Goal: Information Seeking & Learning: Learn about a topic

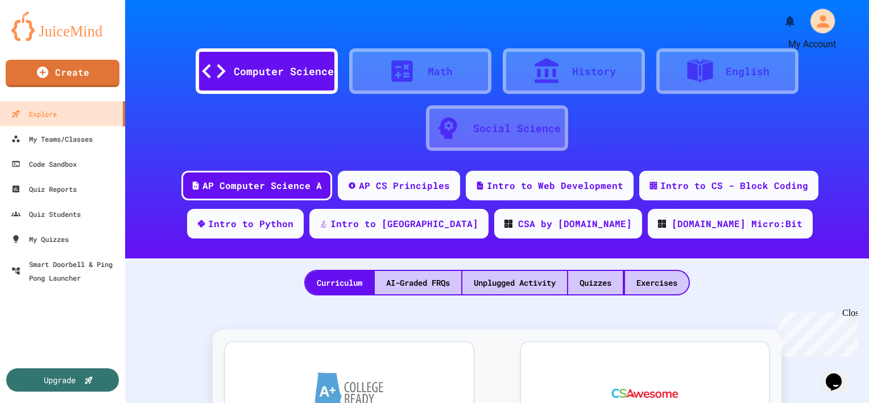
click at [816, 23] on icon "My Account" at bounding box center [822, 21] width 13 height 13
click at [685, 402] on div at bounding box center [434, 403] width 869 height 0
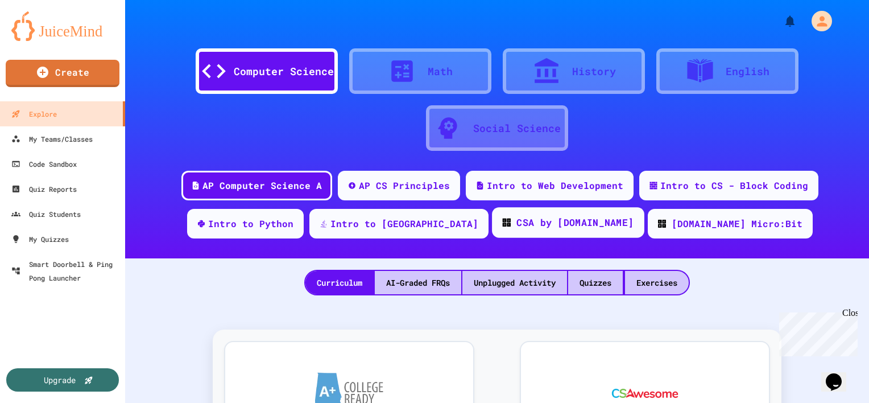
click at [549, 225] on div "CSA by [DOMAIN_NAME]" at bounding box center [574, 222] width 117 height 14
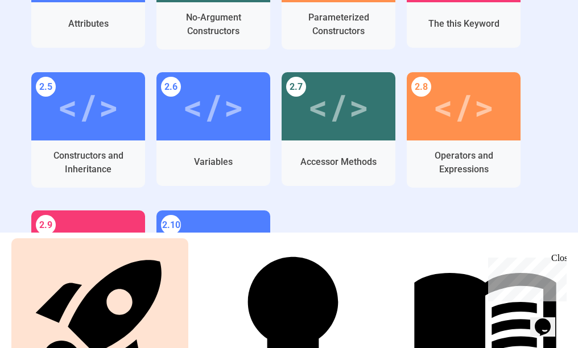
scroll to position [468, 0]
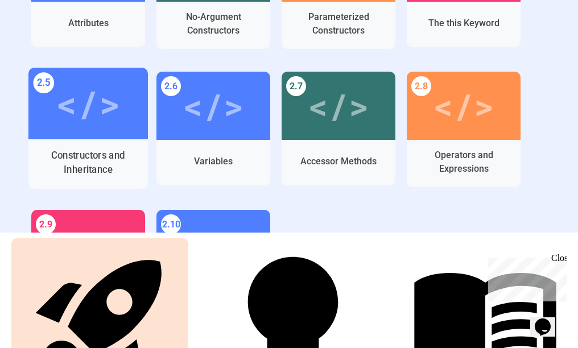
click at [116, 163] on div "Constructors and Inheritance" at bounding box center [89, 162] width 102 height 28
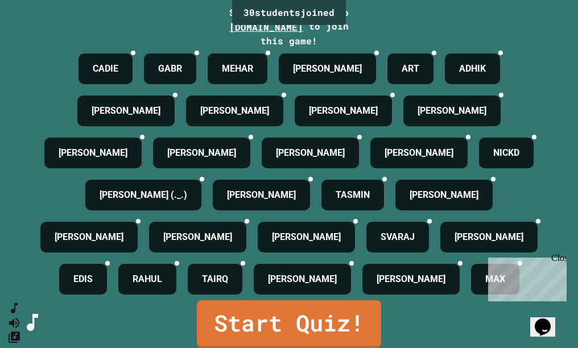
scroll to position [248, 0]
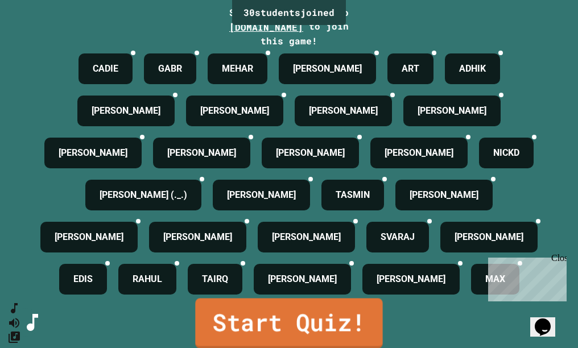
click at [266, 321] on link "Start Quiz!" at bounding box center [288, 323] width 187 height 50
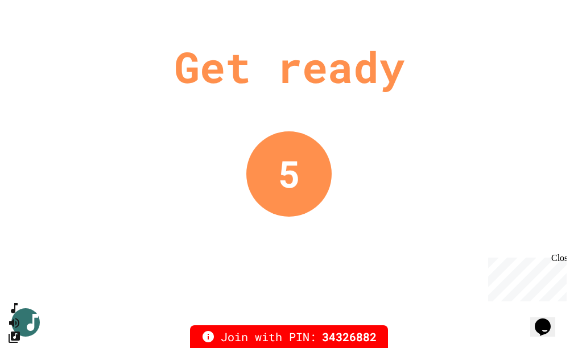
scroll to position [0, 0]
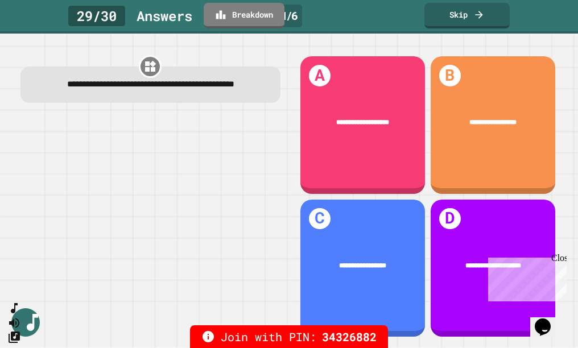
click at [556, 260] on div "Close" at bounding box center [558, 260] width 14 height 14
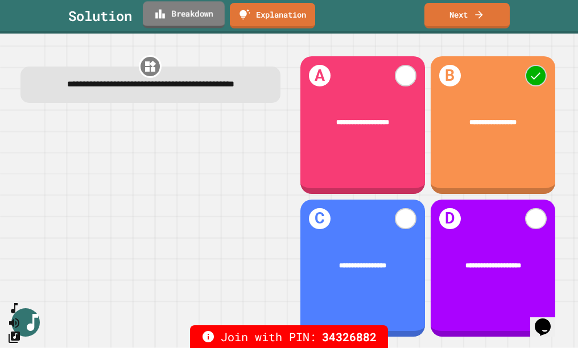
click at [202, 26] on link "Breakdown" at bounding box center [184, 14] width 82 height 27
click at [465, 12] on link "Next" at bounding box center [467, 14] width 86 height 27
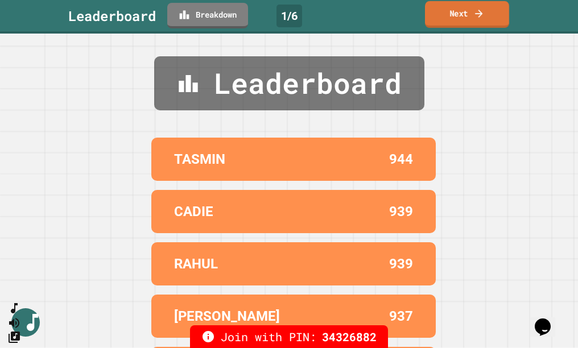
click at [465, 12] on link "Next" at bounding box center [467, 14] width 84 height 27
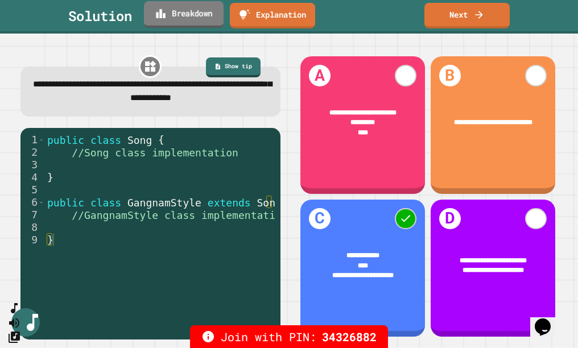
click at [185, 27] on link "Breakdown" at bounding box center [184, 14] width 80 height 27
click at [461, 10] on link "Next" at bounding box center [466, 14] width 83 height 27
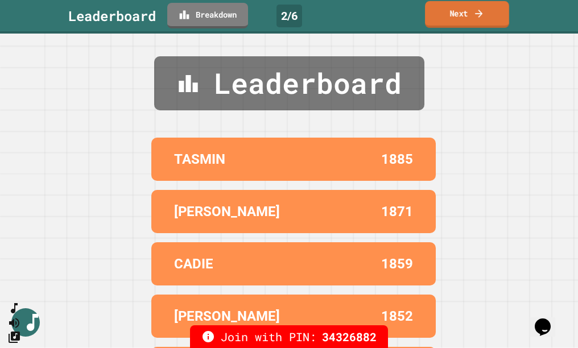
click at [449, 22] on link "Next" at bounding box center [467, 14] width 84 height 27
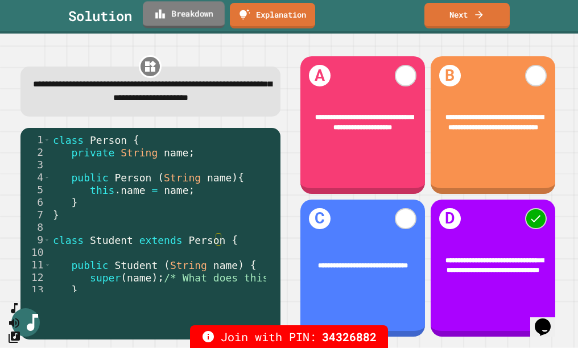
click at [183, 14] on link "Breakdown" at bounding box center [184, 14] width 82 height 27
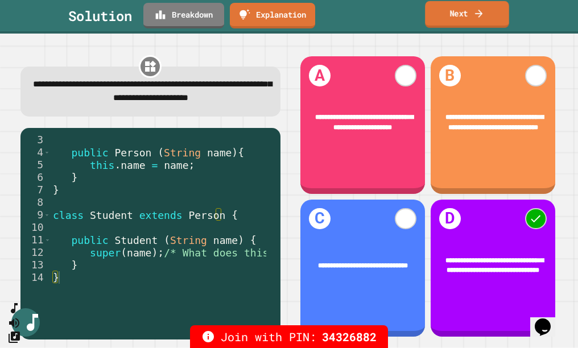
click at [443, 14] on link "Next" at bounding box center [467, 14] width 84 height 27
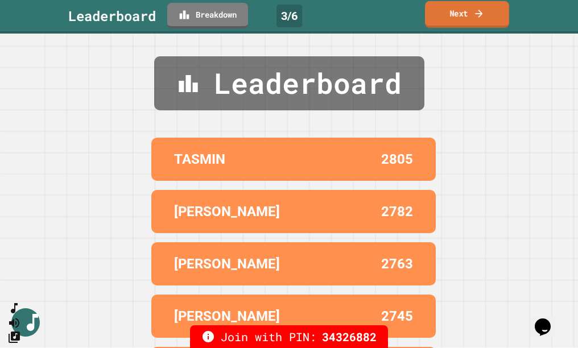
click at [443, 14] on link "Next" at bounding box center [467, 14] width 84 height 27
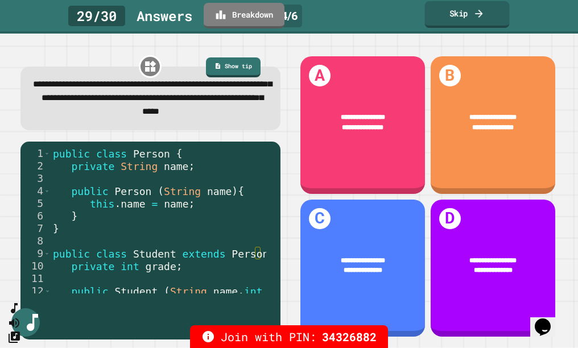
click at [449, 19] on link "Skip" at bounding box center [467, 14] width 85 height 27
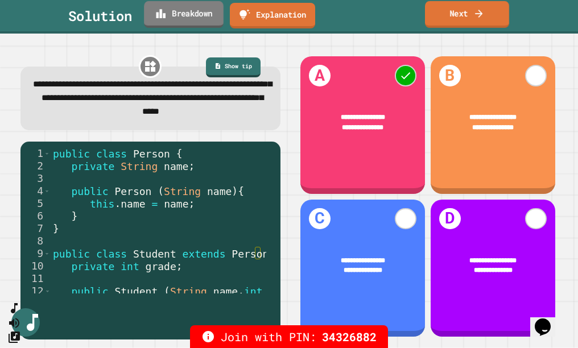
click at [195, 14] on link "Breakdown" at bounding box center [184, 14] width 80 height 27
click at [482, 11] on icon at bounding box center [478, 13] width 11 height 12
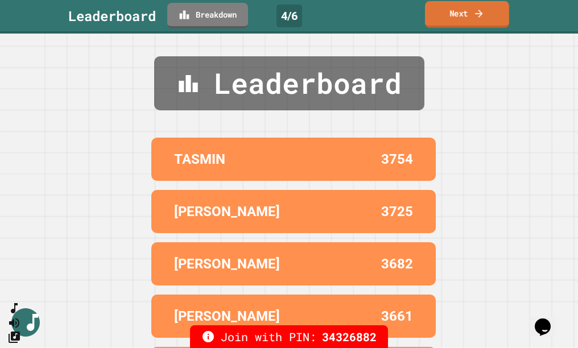
click at [482, 11] on icon at bounding box center [478, 13] width 11 height 12
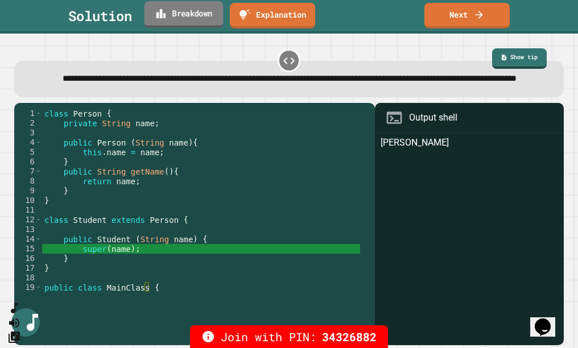
click at [188, 22] on link "Breakdown" at bounding box center [183, 14] width 79 height 27
click at [465, 12] on link "Next" at bounding box center [467, 14] width 84 height 27
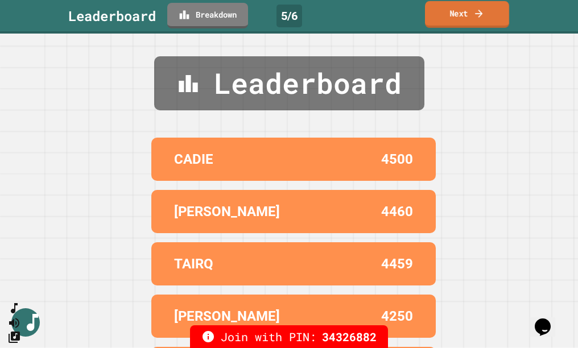
click at [465, 12] on link "Next" at bounding box center [467, 14] width 84 height 27
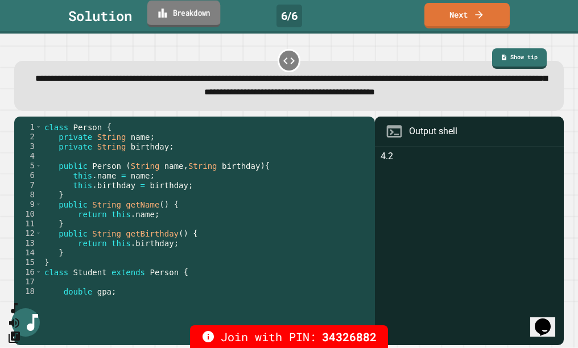
click at [207, 9] on link "Breakdown" at bounding box center [183, 14] width 73 height 27
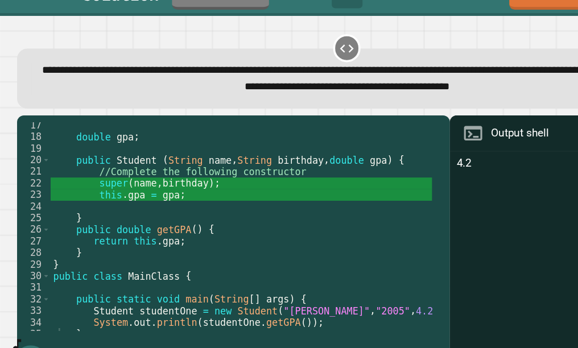
click at [160, 69] on div "**********" at bounding box center [288, 86] width 549 height 50
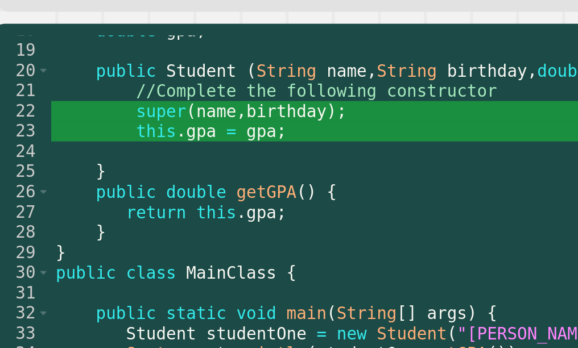
scroll to position [174, 0]
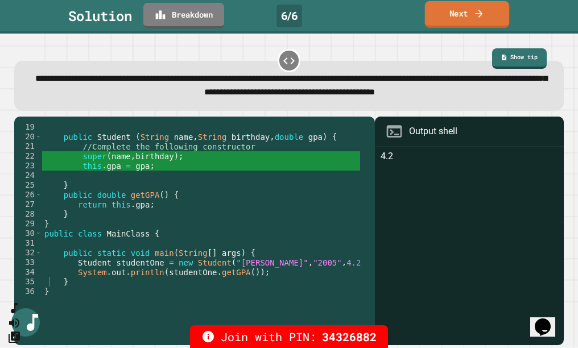
click at [466, 18] on link "Next" at bounding box center [467, 14] width 84 height 27
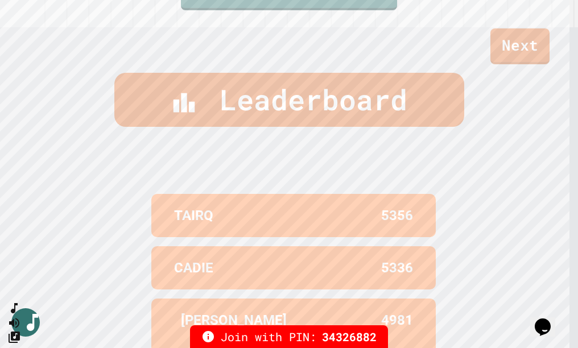
scroll to position [474, 0]
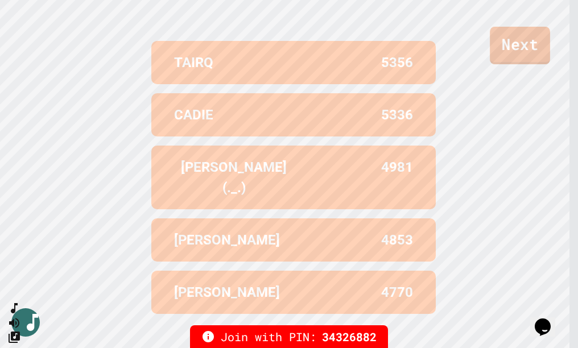
click at [527, 51] on link "Next" at bounding box center [520, 46] width 60 height 38
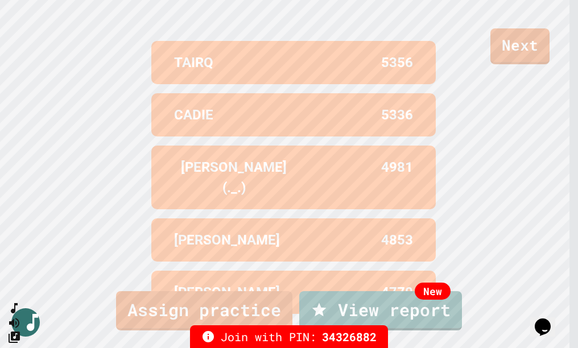
scroll to position [0, 0]
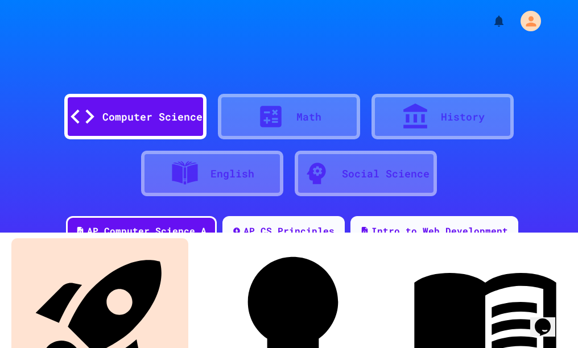
click at [272, 299] on div "CSA by [DOMAIN_NAME]" at bounding box center [213, 306] width 117 height 14
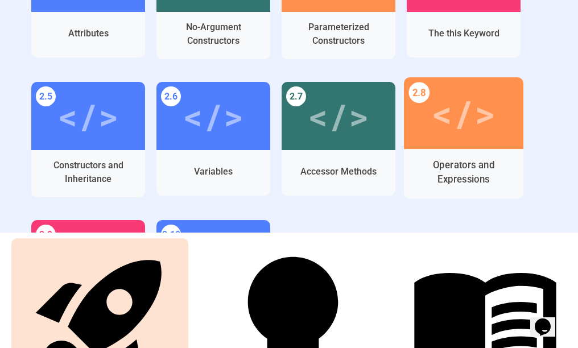
scroll to position [458, 0]
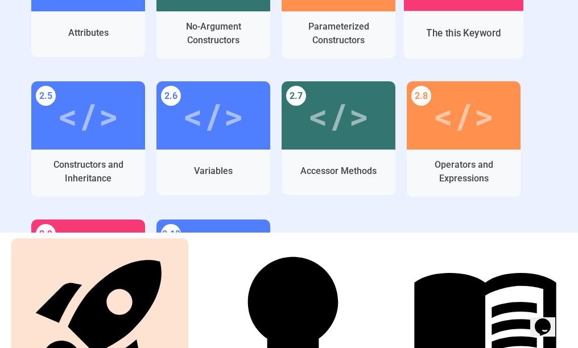
click at [461, 29] on div "The this Keyword" at bounding box center [463, 33] width 74 height 14
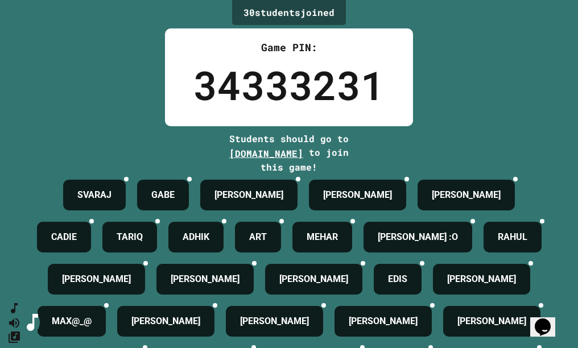
scroll to position [248, 0]
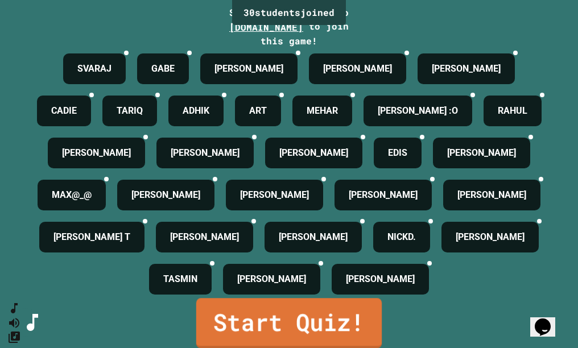
click at [279, 319] on link "Start Quiz!" at bounding box center [288, 323] width 185 height 50
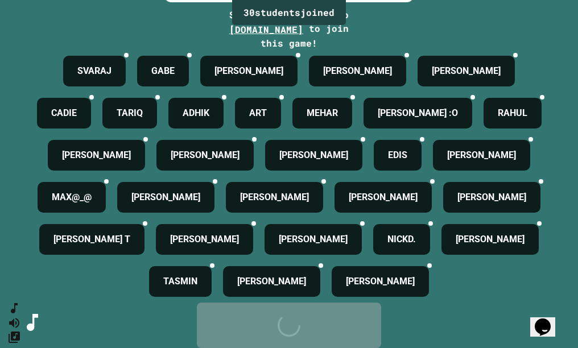
scroll to position [0, 0]
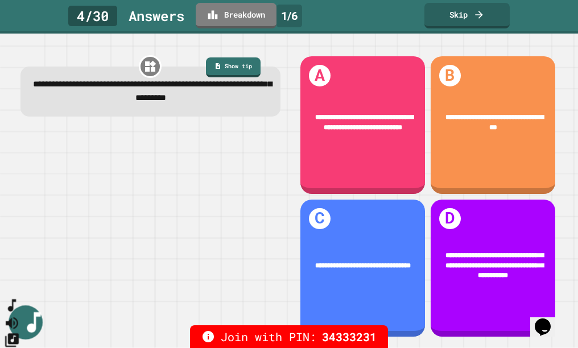
click at [20, 314] on icon "SpeedDial basic example" at bounding box center [12, 305] width 16 height 16
click at [20, 310] on button "SpeedDial basic example" at bounding box center [12, 305] width 16 height 17
click at [18, 317] on icon "Mute music" at bounding box center [12, 323] width 13 height 12
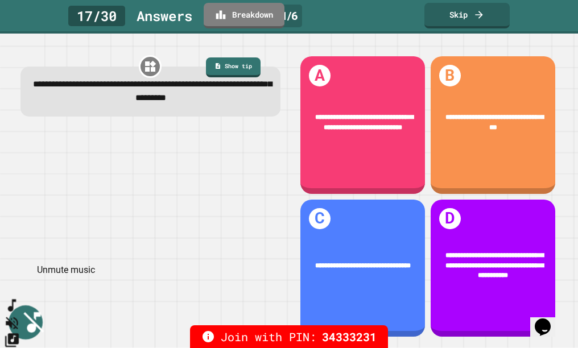
click at [18, 317] on icon "Unmute music" at bounding box center [12, 323] width 13 height 13
click at [20, 331] on icon "Change Music" at bounding box center [12, 339] width 16 height 16
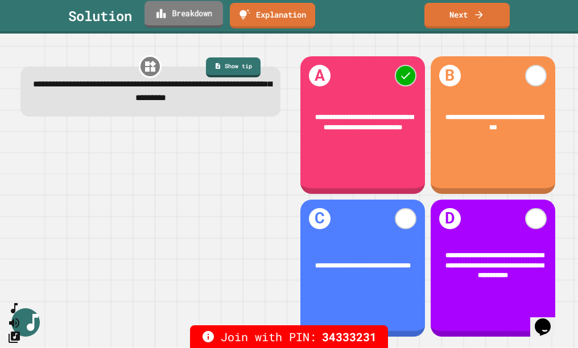
click at [177, 13] on link "Breakdown" at bounding box center [183, 14] width 78 height 27
click at [478, 16] on icon at bounding box center [477, 13] width 11 height 12
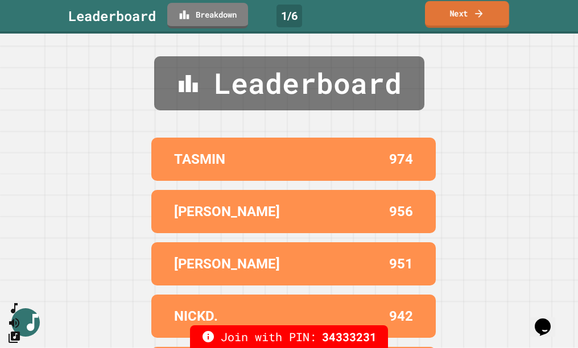
click at [478, 18] on icon at bounding box center [478, 13] width 11 height 12
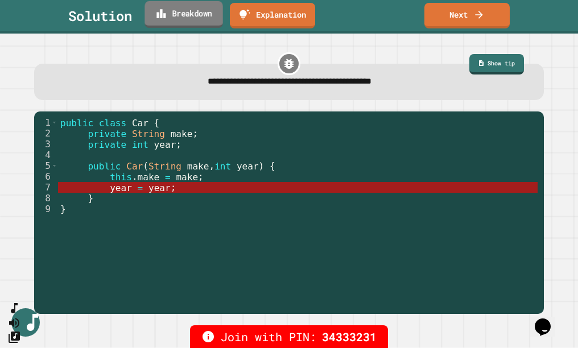
click at [171, 17] on link "Breakdown" at bounding box center [183, 14] width 78 height 27
click at [461, 15] on link "Next" at bounding box center [467, 14] width 86 height 27
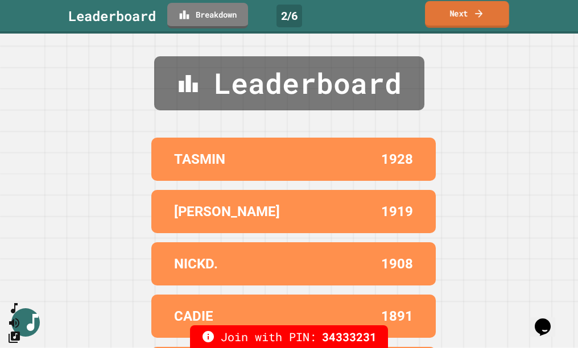
click at [441, 16] on link "Next" at bounding box center [467, 14] width 84 height 27
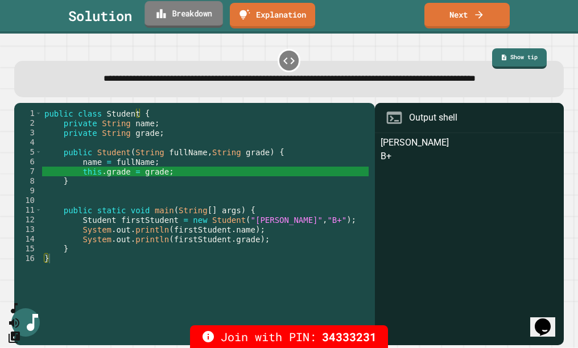
click at [177, 19] on link "Breakdown" at bounding box center [183, 14] width 78 height 27
click at [459, 5] on link "Next" at bounding box center [467, 14] width 86 height 27
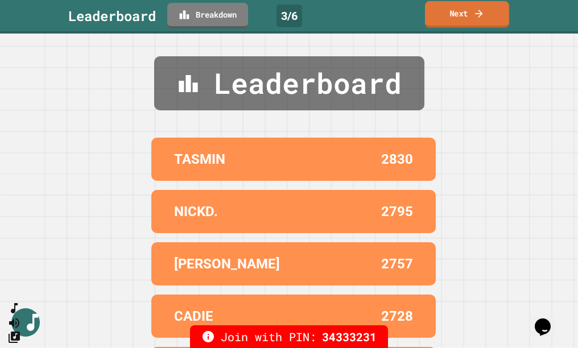
click at [463, 15] on link "Next" at bounding box center [467, 14] width 84 height 27
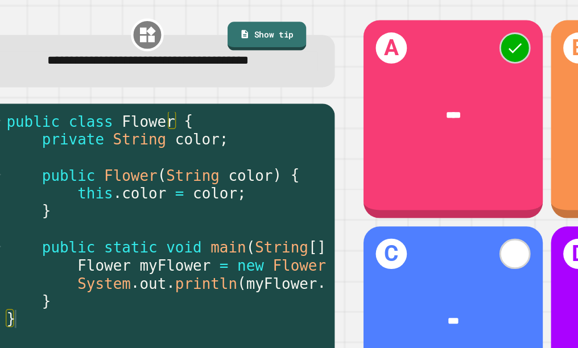
scroll to position [0, 42]
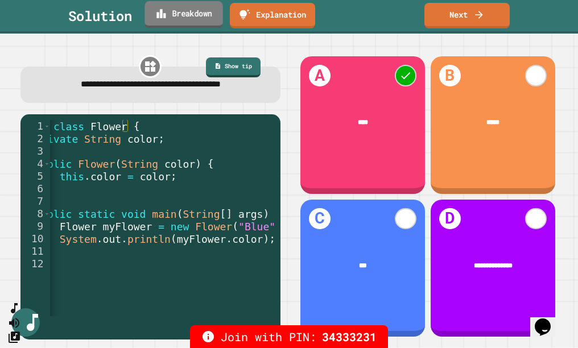
click at [214, 20] on link "Breakdown" at bounding box center [183, 14] width 78 height 27
click at [464, 11] on link "Next" at bounding box center [467, 14] width 84 height 27
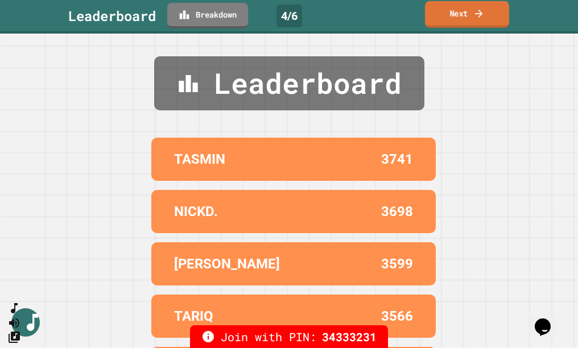
click at [464, 11] on link "Next" at bounding box center [467, 14] width 84 height 27
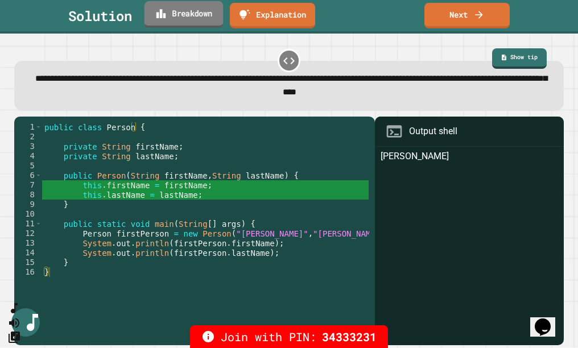
click at [192, 20] on link "Breakdown" at bounding box center [183, 14] width 79 height 27
click at [465, 18] on link "Next" at bounding box center [466, 14] width 85 height 27
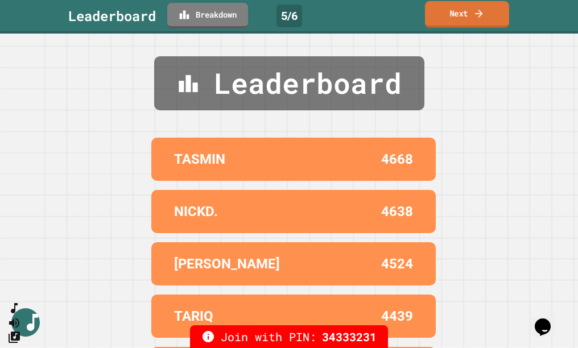
click at [465, 12] on link "Next" at bounding box center [467, 14] width 84 height 27
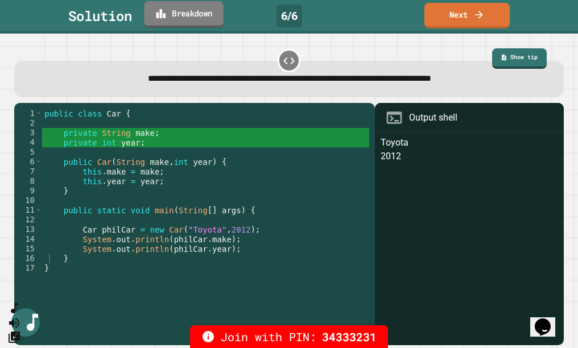
click at [172, 14] on link "Breakdown" at bounding box center [183, 14] width 79 height 27
click at [469, 13] on link "Next" at bounding box center [467, 14] width 84 height 27
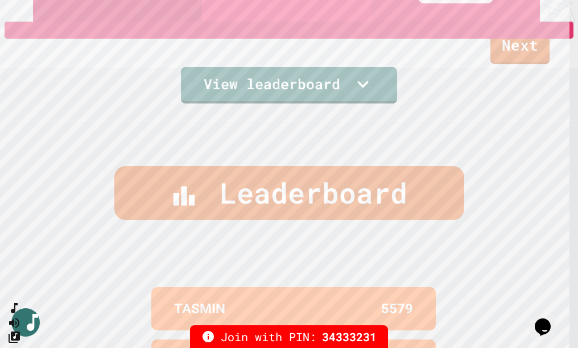
scroll to position [474, 0]
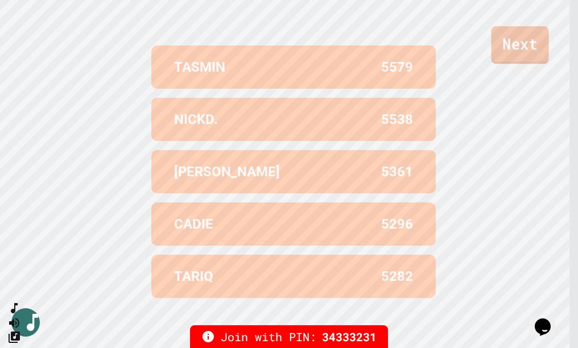
click at [521, 51] on link "Next" at bounding box center [519, 45] width 57 height 38
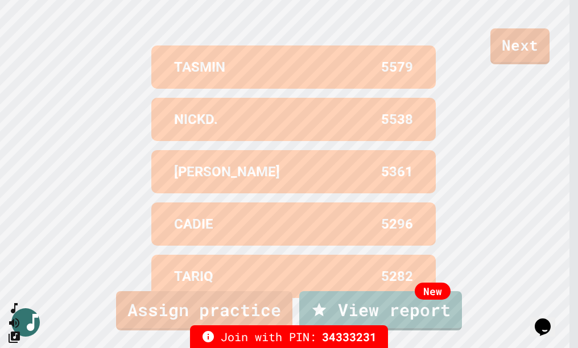
scroll to position [0, 0]
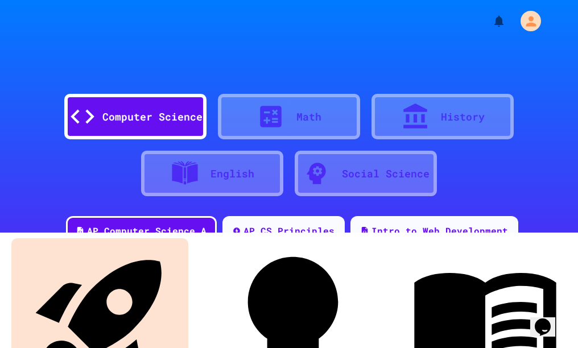
scroll to position [114, 0]
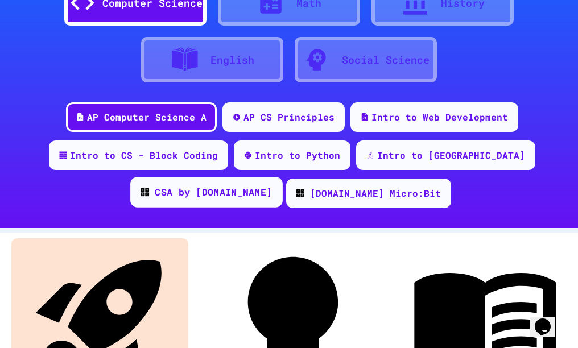
click at [272, 185] on div "CSA by [DOMAIN_NAME]" at bounding box center [213, 192] width 117 height 14
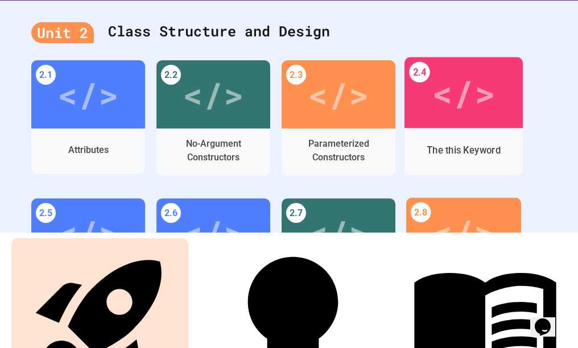
scroll to position [455, 0]
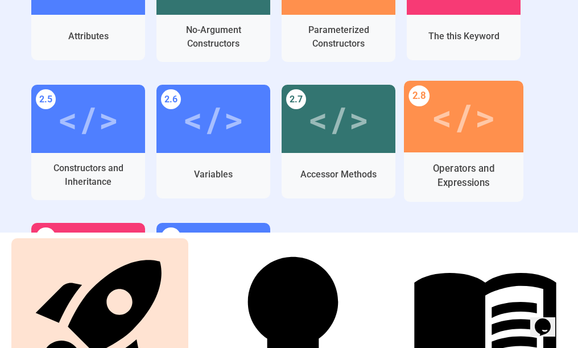
click at [472, 145] on div "</>" at bounding box center [463, 117] width 119 height 72
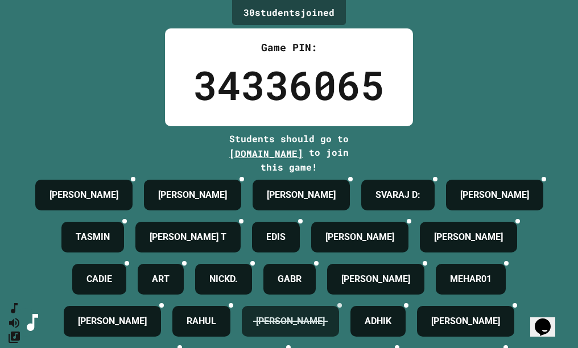
scroll to position [248, 0]
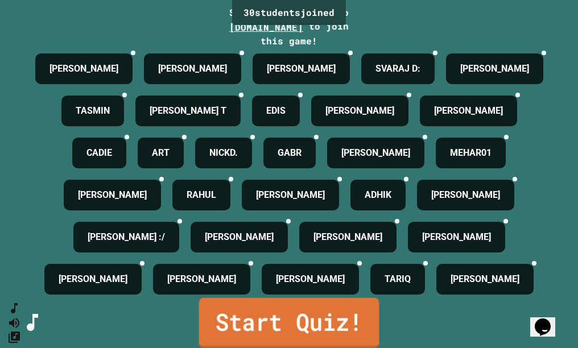
click at [262, 325] on link "Start Quiz!" at bounding box center [289, 323] width 180 height 50
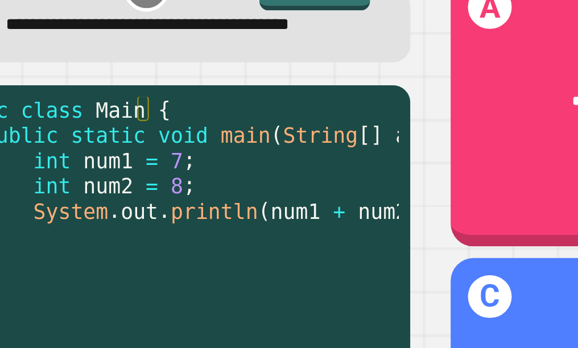
scroll to position [0, 31]
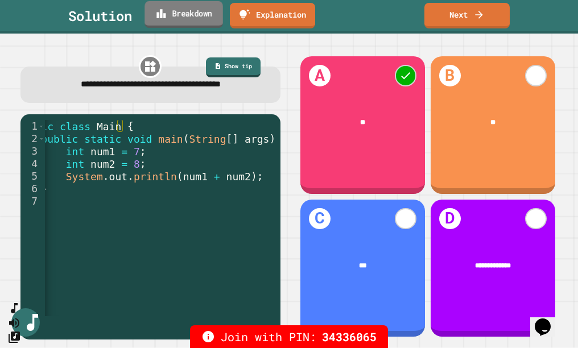
click at [177, 19] on link "Breakdown" at bounding box center [183, 14] width 78 height 27
click at [467, 21] on link "Next" at bounding box center [467, 14] width 85 height 27
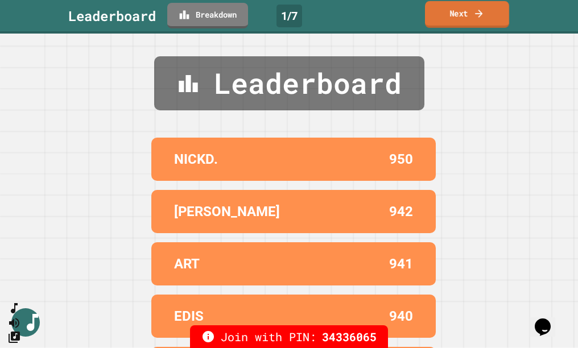
click at [467, 21] on link "Next" at bounding box center [467, 14] width 84 height 27
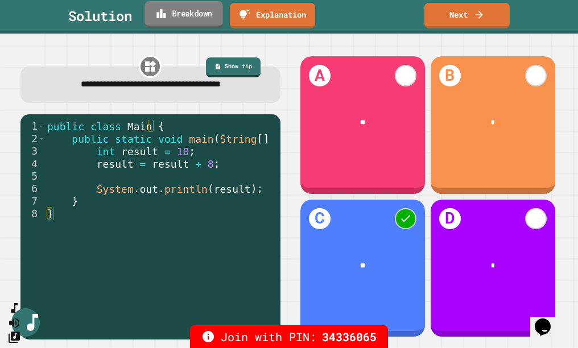
click at [210, 18] on link "Breakdown" at bounding box center [183, 14] width 78 height 27
click at [474, 16] on icon at bounding box center [478, 13] width 11 height 12
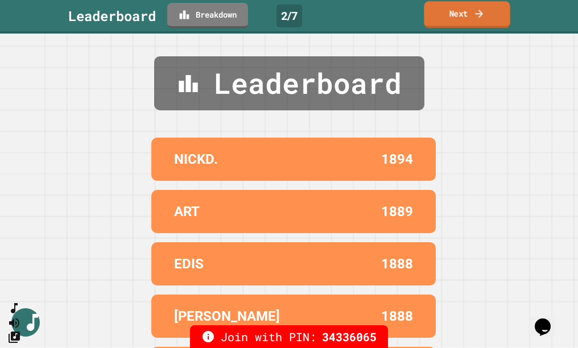
click at [476, 15] on icon at bounding box center [478, 13] width 11 height 12
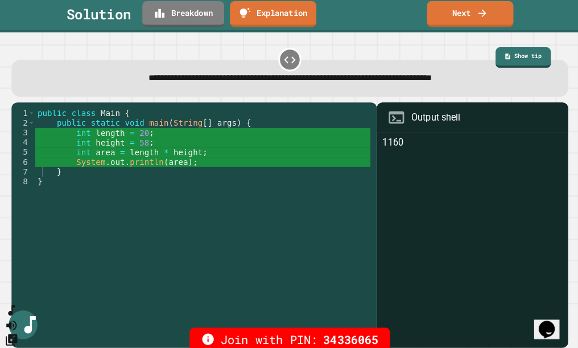
scroll to position [0, 0]
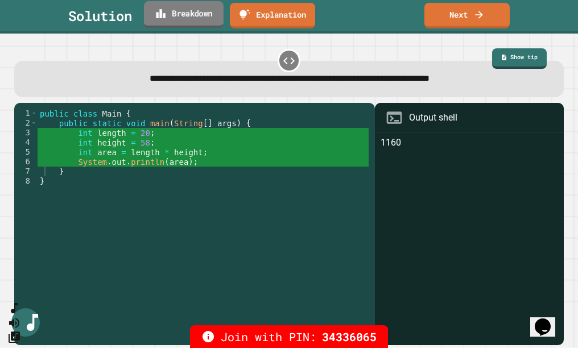
click at [209, 16] on link "Breakdown" at bounding box center [184, 14] width 80 height 27
click at [464, 6] on link "Next" at bounding box center [466, 14] width 85 height 27
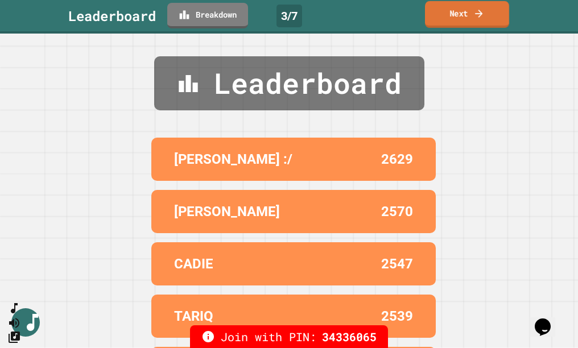
click at [469, 19] on link "Next" at bounding box center [467, 14] width 84 height 27
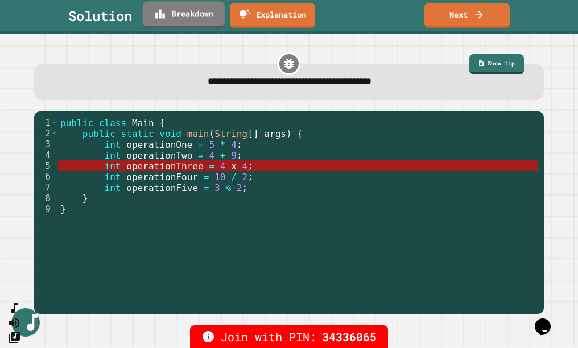
click at [200, 20] on link "Breakdown" at bounding box center [184, 14] width 82 height 27
click at [478, 9] on icon at bounding box center [478, 13] width 11 height 12
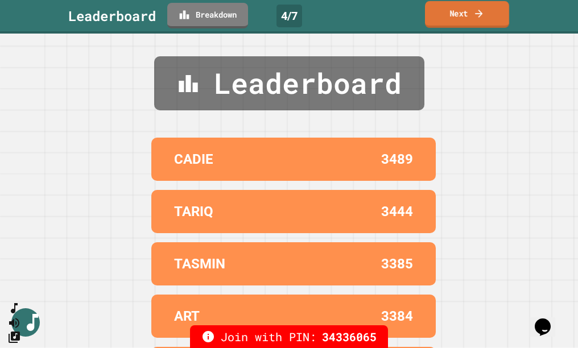
click at [476, 16] on icon at bounding box center [478, 13] width 11 height 12
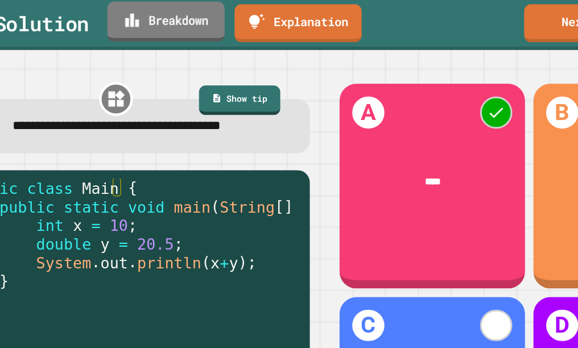
click at [181, 18] on link "Breakdown" at bounding box center [183, 14] width 79 height 27
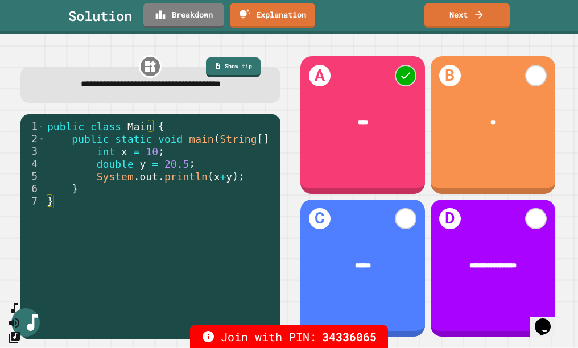
click at [455, 21] on link "Next" at bounding box center [467, 14] width 84 height 27
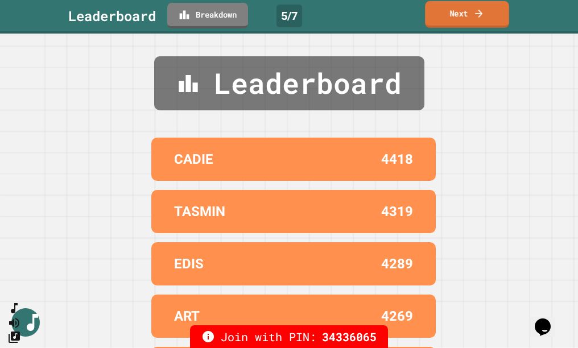
click at [454, 9] on link "Next" at bounding box center [467, 14] width 84 height 27
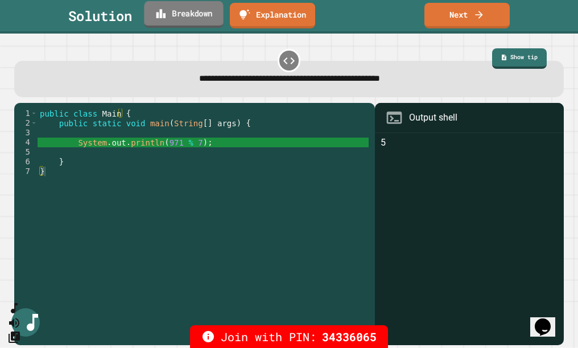
click at [175, 19] on link "Breakdown" at bounding box center [183, 14] width 79 height 27
click at [459, 18] on link "Next" at bounding box center [466, 14] width 85 height 27
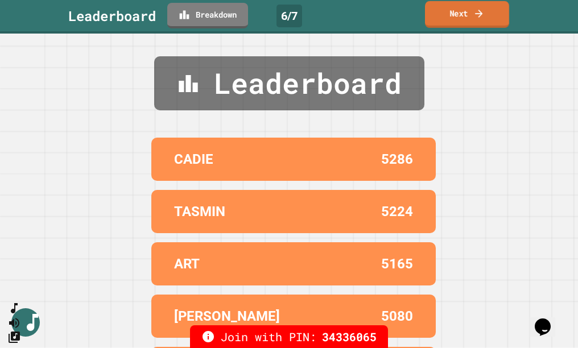
click at [459, 18] on link "Next" at bounding box center [467, 14] width 84 height 27
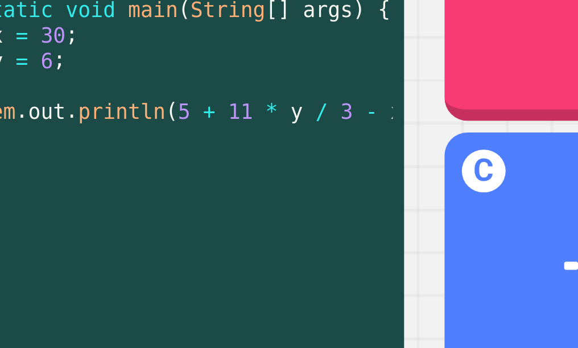
scroll to position [0, 48]
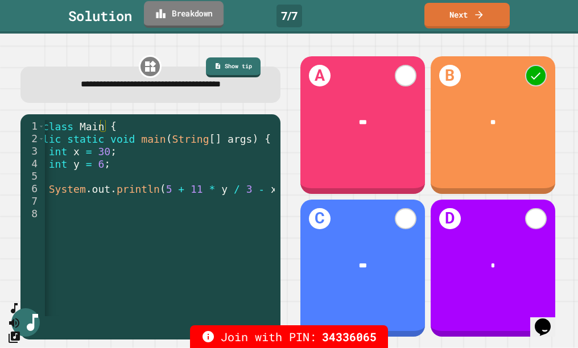
click at [183, 22] on link "Breakdown" at bounding box center [184, 14] width 80 height 27
click at [468, 18] on link "Next" at bounding box center [467, 14] width 84 height 27
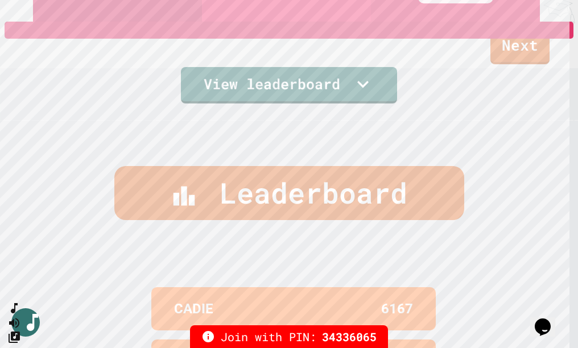
scroll to position [474, 0]
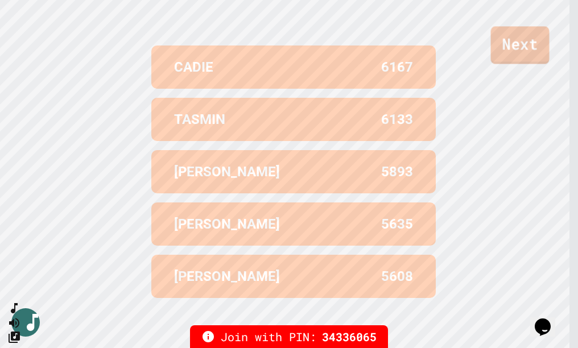
click at [503, 50] on link "Next" at bounding box center [520, 45] width 59 height 38
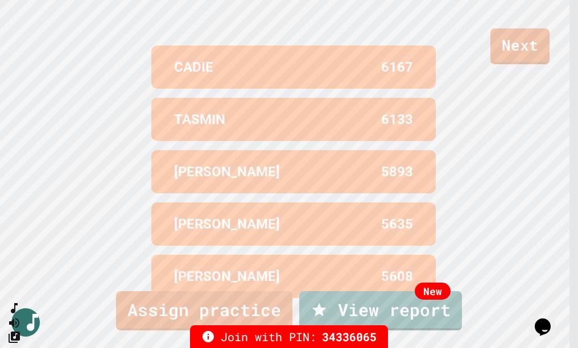
scroll to position [0, 0]
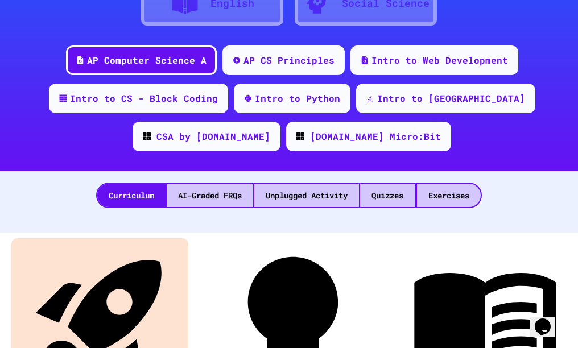
scroll to position [227, 0]
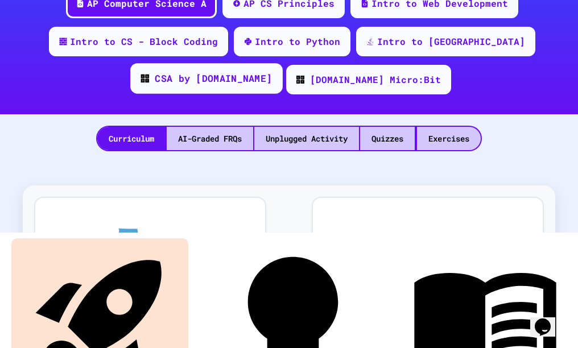
click at [272, 72] on div "CSA by [DOMAIN_NAME]" at bounding box center [213, 79] width 117 height 14
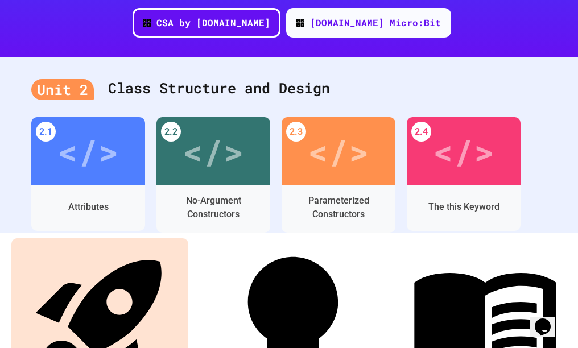
scroll to position [114, 0]
